Goal: Use online tool/utility

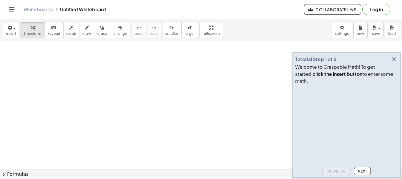
click at [395, 63] on icon "button" at bounding box center [394, 59] width 7 height 7
